Goal: Find specific page/section: Find specific page/section

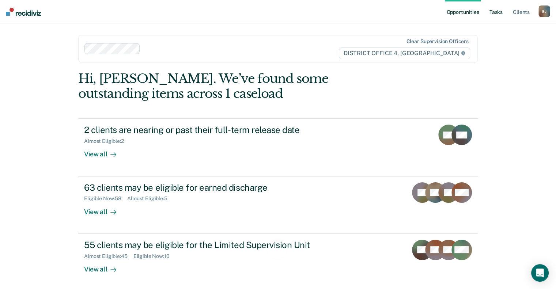
click at [495, 14] on link "Tasks" at bounding box center [496, 11] width 16 height 23
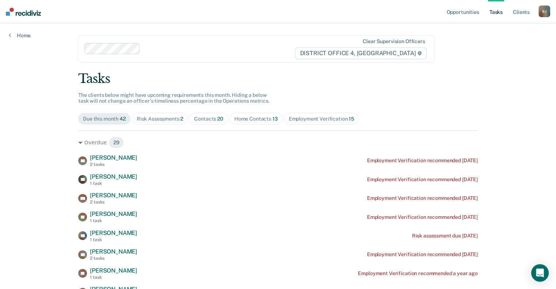
click at [263, 120] on div "Home Contacts 13" at bounding box center [255, 119] width 43 height 6
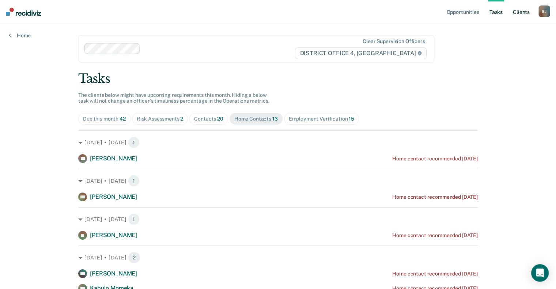
click at [520, 12] on link "Client s" at bounding box center [521, 11] width 20 height 23
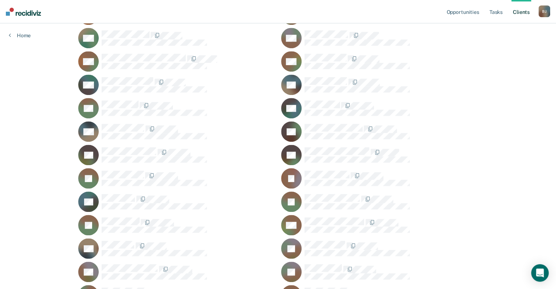
scroll to position [767, 0]
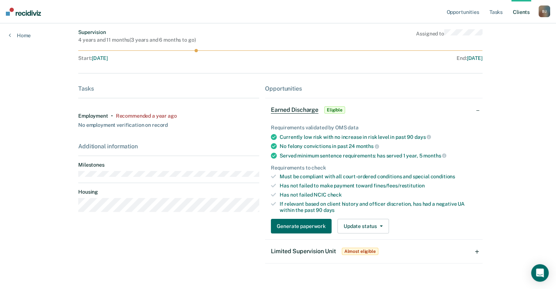
scroll to position [98, 0]
